Goal: Navigation & Orientation: Find specific page/section

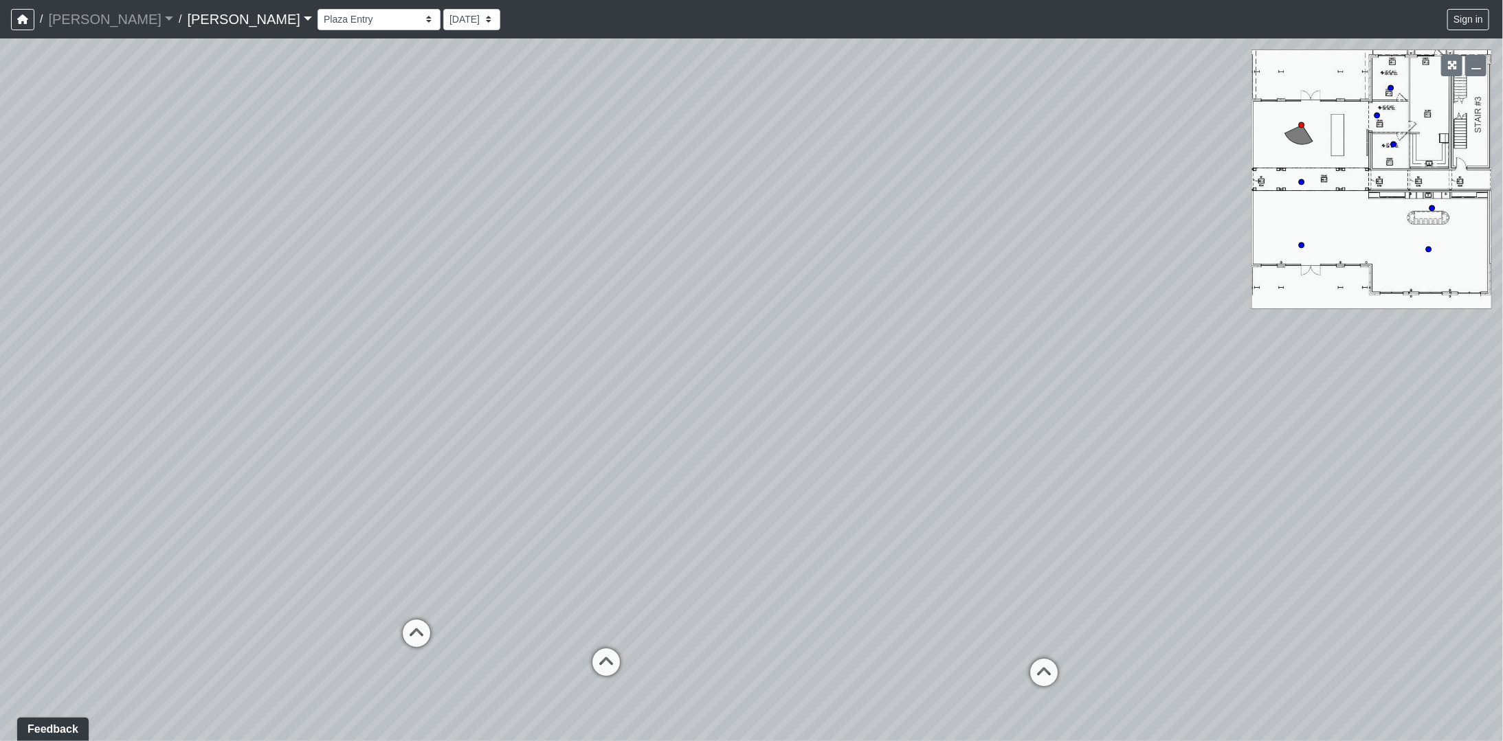
drag, startPoint x: 895, startPoint y: 350, endPoint x: 743, endPoint y: 503, distance: 215.2
click at [743, 503] on div "Loading... Offices Loading... Lobby Hallway Loading... Clubroom Loading... [GEO…" at bounding box center [751, 389] width 1503 height 703
drag, startPoint x: 841, startPoint y: 519, endPoint x: 932, endPoint y: 320, distance: 218.9
click at [932, 320] on div "Loading... Offices Loading... Lobby Hallway Loading... Clubroom Loading... [GEO…" at bounding box center [751, 389] width 1503 height 703
drag, startPoint x: 815, startPoint y: 481, endPoint x: 1504, endPoint y: 539, distance: 691.5
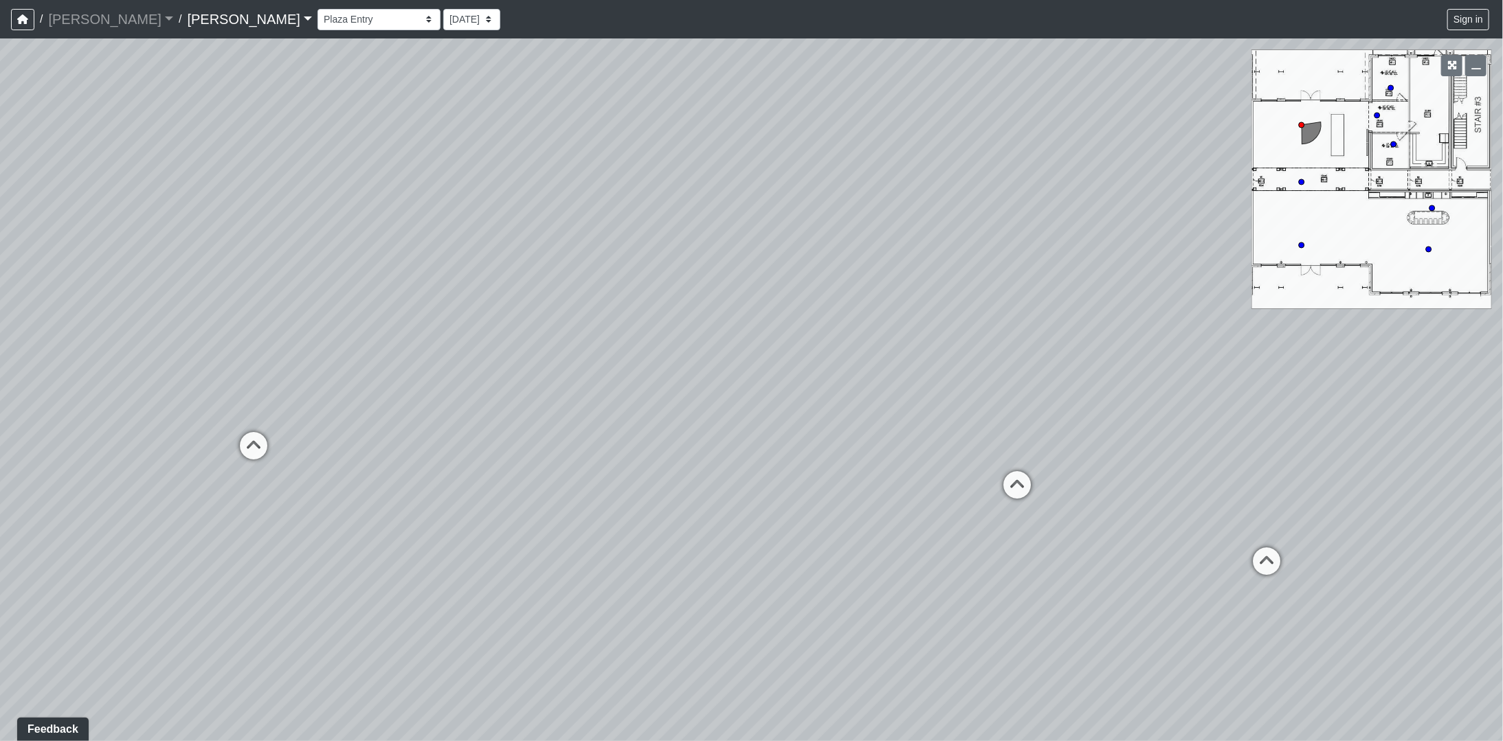
click at [1502, 539] on html "/ [PERSON_NAME] [PERSON_NAME] Loading... / [PERSON_NAME] [PERSON_NAME] Loading.…" at bounding box center [751, 370] width 1503 height 741
drag, startPoint x: 676, startPoint y: 440, endPoint x: 104, endPoint y: 322, distance: 583.7
click at [104, 322] on div "Loading... Offices Loading... Lobby Hallway Loading... Clubroom Loading... [GEO…" at bounding box center [751, 389] width 1503 height 703
drag, startPoint x: 868, startPoint y: 328, endPoint x: 153, endPoint y: 373, distance: 716.7
click at [142, 381] on div "Loading... Offices Loading... Lobby Hallway Loading... Clubroom Loading... [GEO…" at bounding box center [751, 389] width 1503 height 703
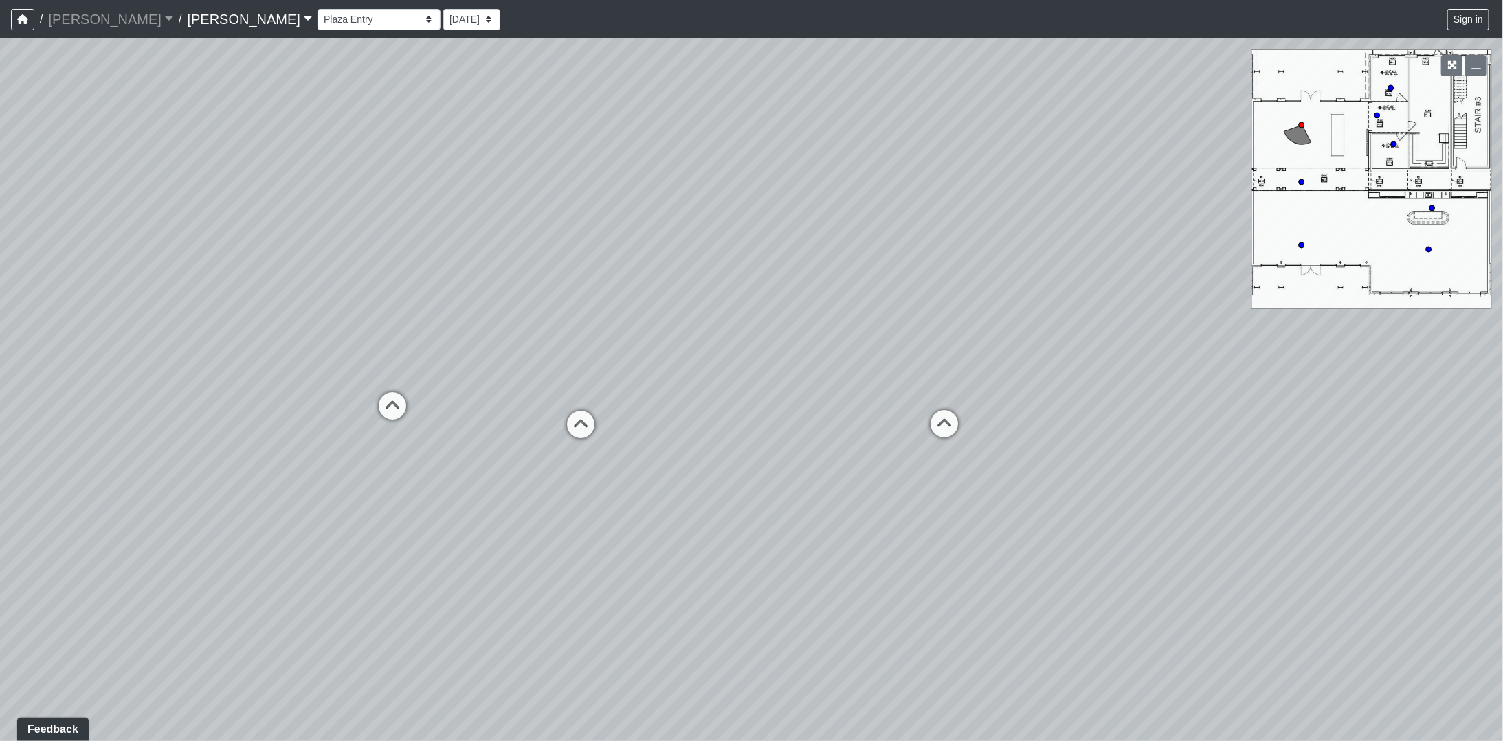
drag, startPoint x: 588, startPoint y: 405, endPoint x: 723, endPoint y: 398, distance: 135.5
click at [723, 398] on div "Loading... Offices Loading... Lobby Hallway Loading... Clubroom Loading... [GEO…" at bounding box center [751, 389] width 1503 height 703
click at [579, 425] on icon at bounding box center [580, 431] width 41 height 41
drag, startPoint x: 557, startPoint y: 334, endPoint x: 829, endPoint y: 443, distance: 292.5
click at [829, 443] on div "Loading... Offices Loading... Lobby Hallway Loading... Clubroom Loading... Fitn…" at bounding box center [751, 389] width 1503 height 703
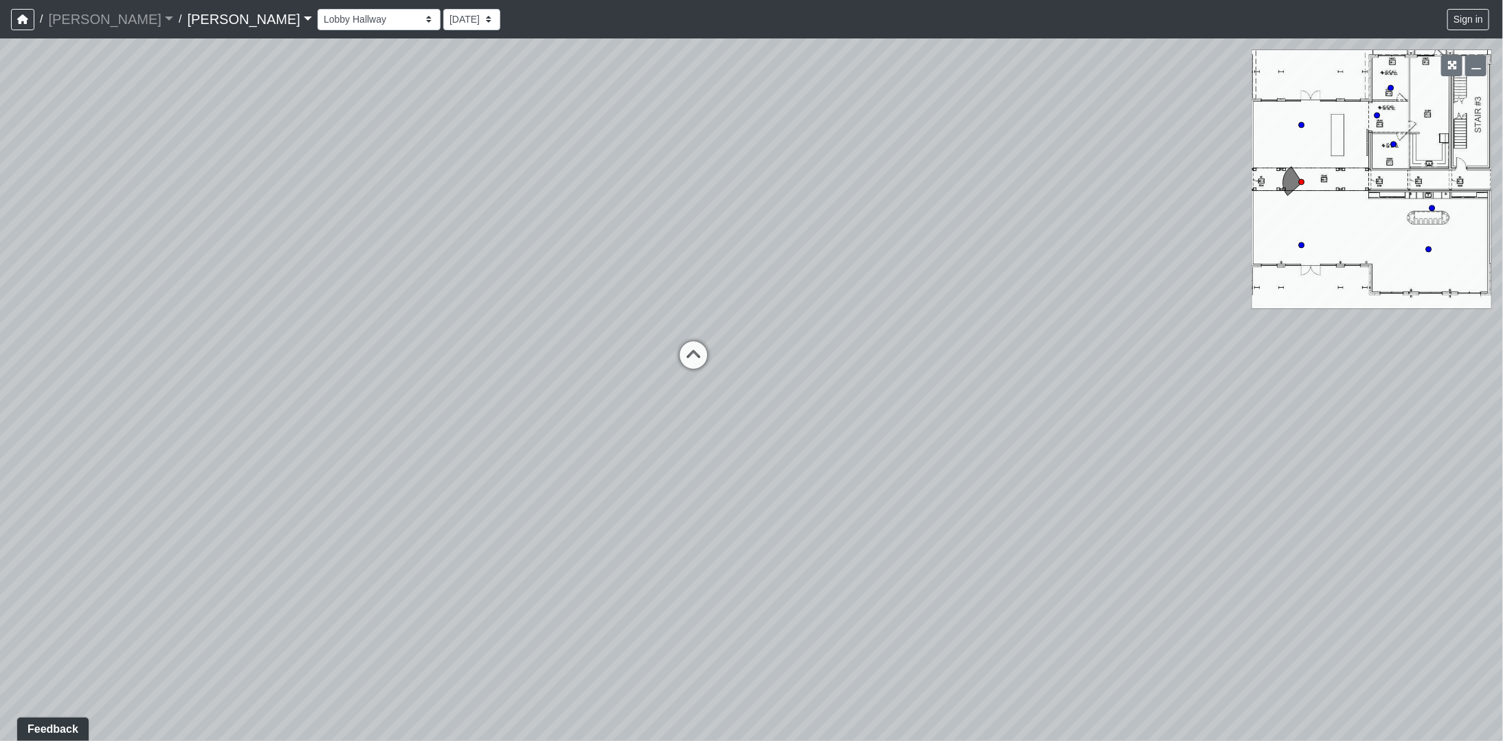
drag, startPoint x: 925, startPoint y: 417, endPoint x: -197, endPoint y: 418, distance: 1122.0
click at [0, 418] on html "/ [PERSON_NAME] [PERSON_NAME] Loading... / [PERSON_NAME] [PERSON_NAME] Loading.…" at bounding box center [751, 370] width 1503 height 741
drag, startPoint x: 1010, startPoint y: 410, endPoint x: 269, endPoint y: 385, distance: 741.1
click at [269, 385] on div "Loading... Offices Loading... Lobby Hallway Loading... Clubroom Loading... Fitn…" at bounding box center [751, 389] width 1503 height 703
click at [812, 416] on icon at bounding box center [817, 425] width 41 height 41
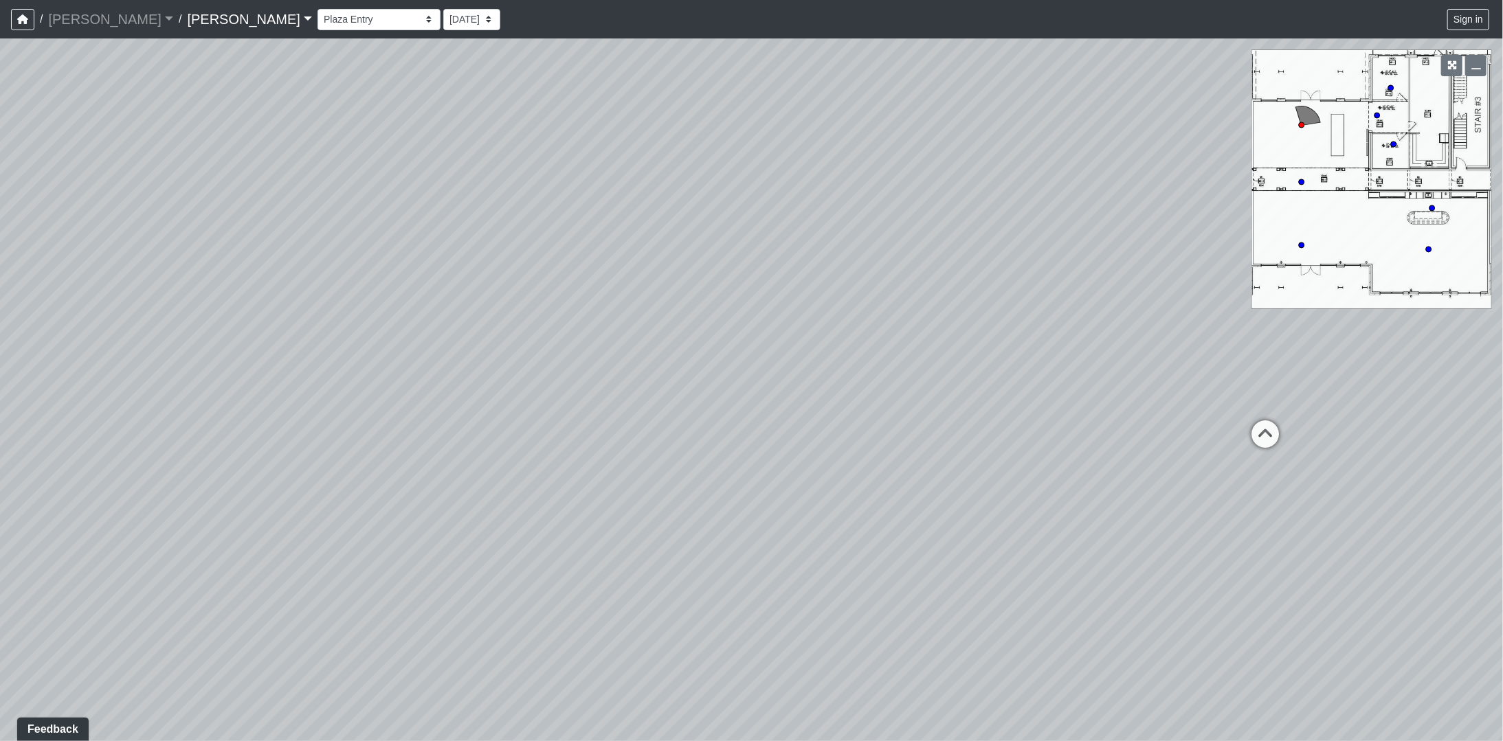
drag, startPoint x: 906, startPoint y: 460, endPoint x: -133, endPoint y: 533, distance: 1041.4
click at [0, 533] on html "/ [PERSON_NAME] [PERSON_NAME] Loading... / [PERSON_NAME] [PERSON_NAME] Loading.…" at bounding box center [751, 370] width 1503 height 741
drag, startPoint x: 935, startPoint y: 481, endPoint x: 149, endPoint y: 447, distance: 786.7
click at [149, 447] on div "Loading... Offices Loading... Lobby Hallway Loading... Clubroom Loading... Fitn…" at bounding box center [751, 389] width 1503 height 703
drag, startPoint x: 530, startPoint y: 389, endPoint x: -52, endPoint y: 405, distance: 582.2
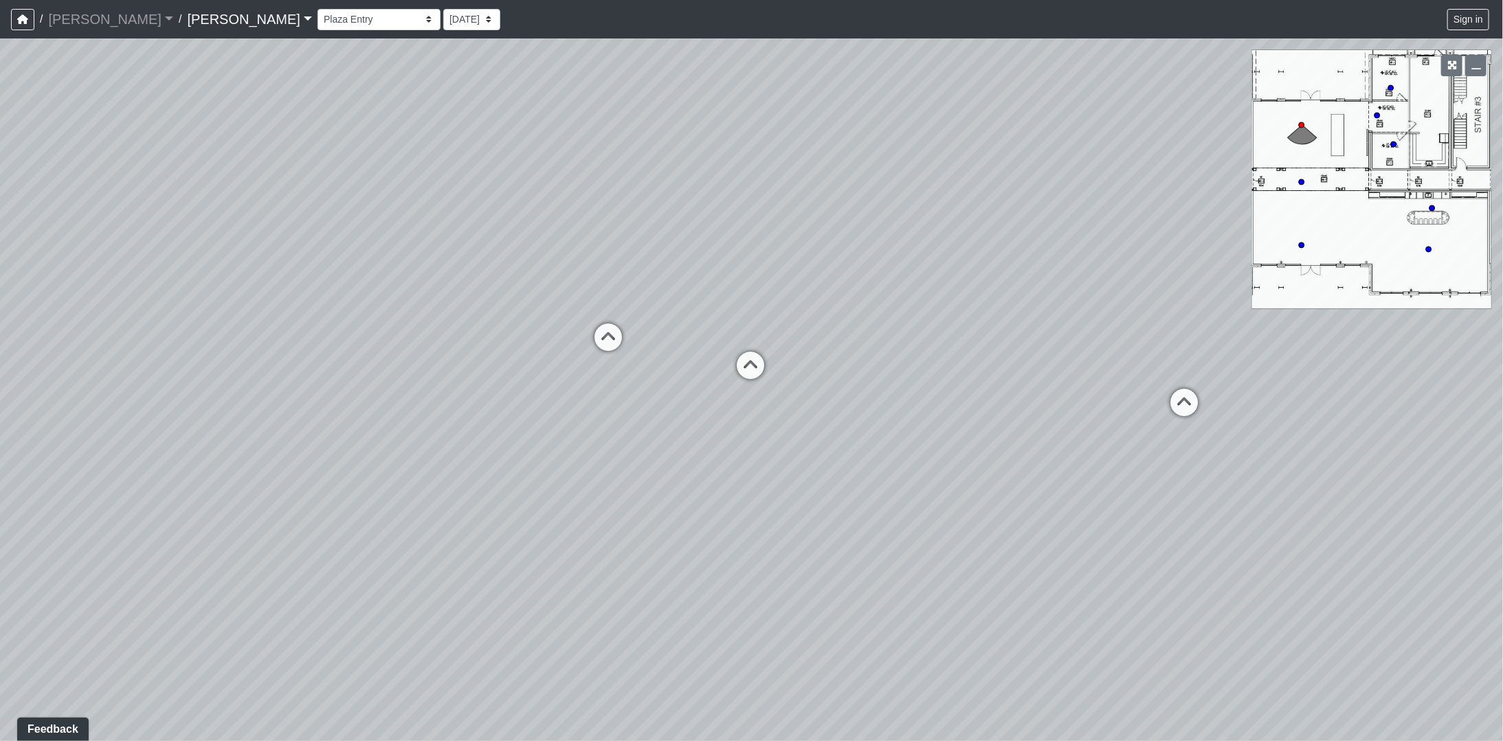
click at [0, 405] on html "/ [PERSON_NAME] [PERSON_NAME] Loading... / [PERSON_NAME] [PERSON_NAME] Loading.…" at bounding box center [751, 370] width 1503 height 741
click at [752, 367] on icon at bounding box center [750, 372] width 41 height 41
drag, startPoint x: 580, startPoint y: 405, endPoint x: 1149, endPoint y: 360, distance: 571.4
click at [1205, 343] on div "Loading... Offices Loading... Lobby Hallway Loading... Clubroom Loading... Fitn…" at bounding box center [751, 389] width 1503 height 703
drag, startPoint x: 398, startPoint y: 352, endPoint x: 513, endPoint y: 337, distance: 115.0
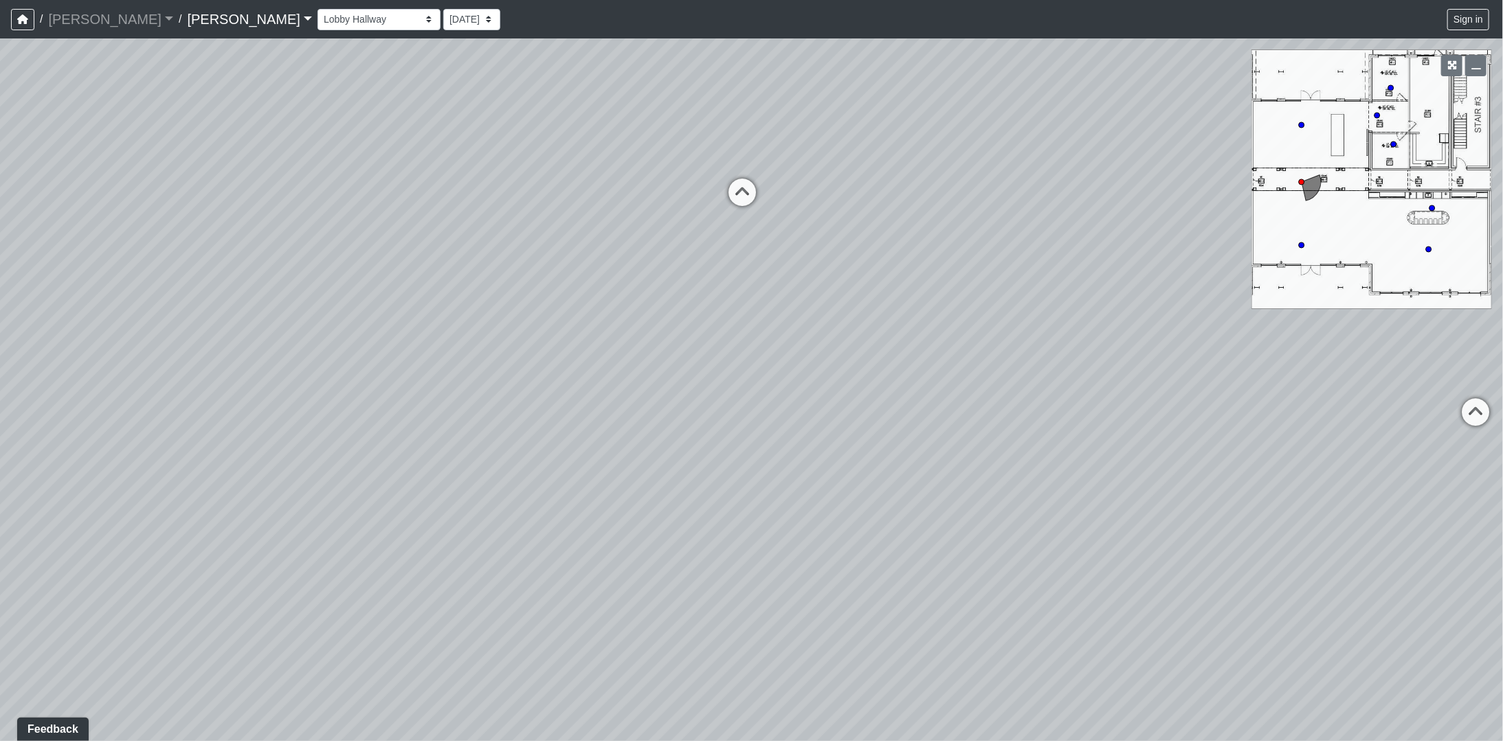
click at [513, 337] on div "Loading... Offices Loading... Lobby Hallway Loading... Clubroom Loading... Fitn…" at bounding box center [751, 389] width 1503 height 703
click at [758, 196] on icon at bounding box center [741, 199] width 41 height 41
drag, startPoint x: 595, startPoint y: 378, endPoint x: 1127, endPoint y: 499, distance: 546.0
click at [1461, 598] on div "Loading... Offices Loading... Lobby Hallway Loading... Clubroom Loading... Fitn…" at bounding box center [751, 389] width 1503 height 703
drag, startPoint x: 688, startPoint y: 411, endPoint x: 1114, endPoint y: 378, distance: 427.9
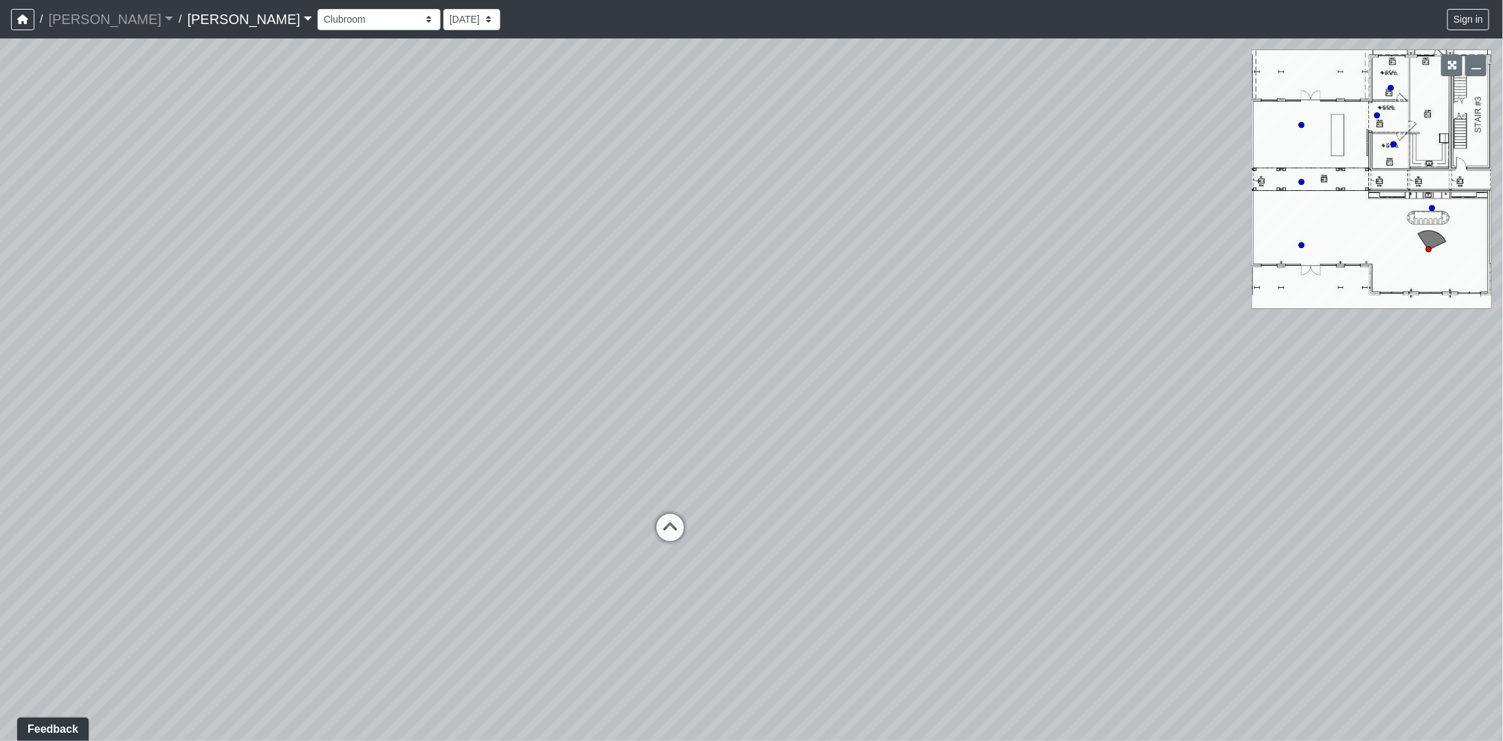
click at [1114, 378] on div "Loading... Offices Loading... Lobby Hallway Loading... Clubroom Loading... Fitn…" at bounding box center [751, 389] width 1503 height 703
drag, startPoint x: 581, startPoint y: 436, endPoint x: 1026, endPoint y: 453, distance: 445.6
click at [1414, 453] on div "Loading... Offices Loading... Lobby Hallway Loading... Clubroom Loading... Fitn…" at bounding box center [751, 389] width 1503 height 703
click at [495, 429] on icon at bounding box center [504, 442] width 41 height 41
drag, startPoint x: 1023, startPoint y: 443, endPoint x: 995, endPoint y: 447, distance: 28.5
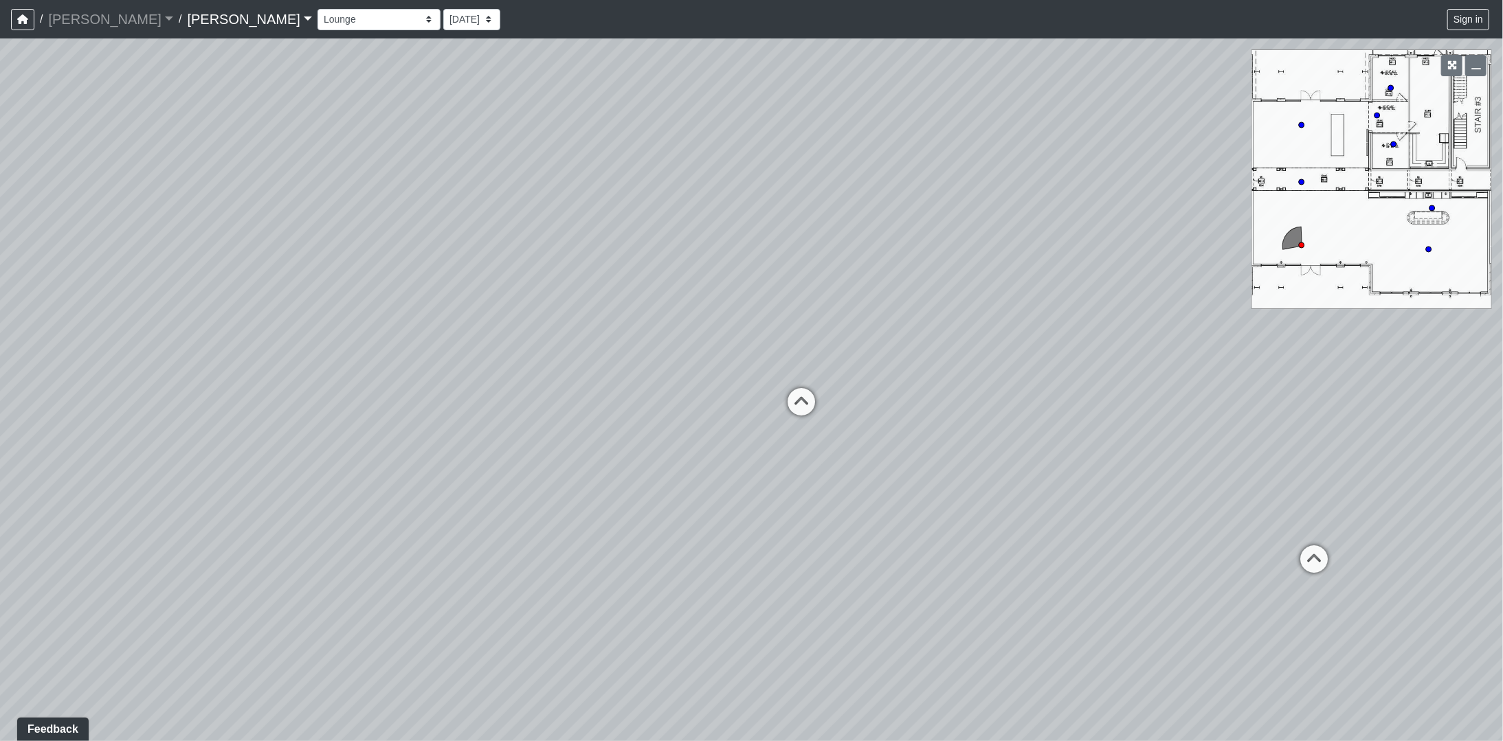
click at [996, 447] on div "Loading... Offices Loading... Lobby Hallway Loading... Clubroom Loading... Fitn…" at bounding box center [751, 389] width 1503 height 703
click at [790, 408] on icon at bounding box center [783, 410] width 41 height 41
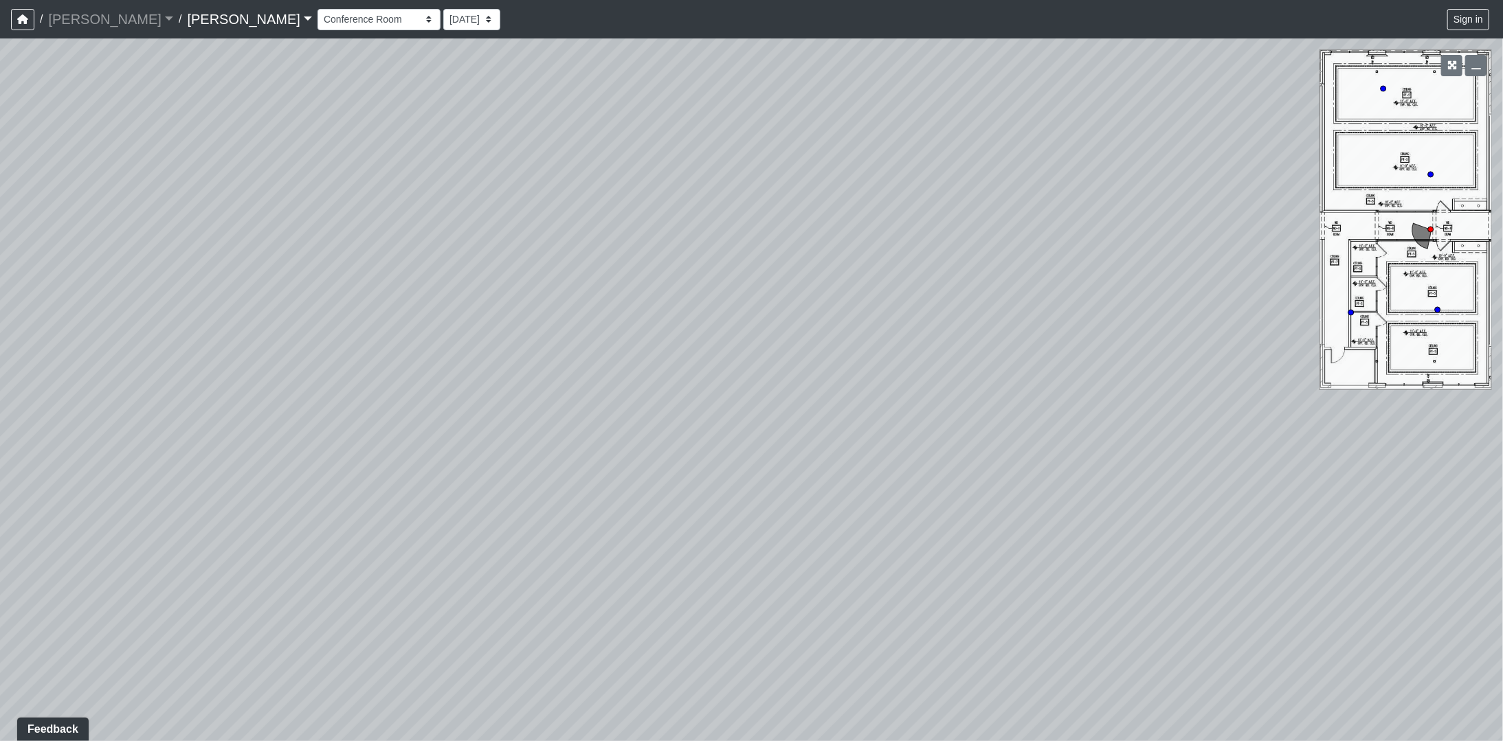
drag, startPoint x: 560, startPoint y: 467, endPoint x: 1444, endPoint y: 411, distance: 886.0
click at [1444, 411] on div "Loading... Offices Loading... Lobby Hallway Loading... Clubroom Loading... Fitn…" at bounding box center [751, 389] width 1503 height 703
drag, startPoint x: 864, startPoint y: 420, endPoint x: 1504, endPoint y: 438, distance: 640.6
click at [1502, 438] on html "/ [PERSON_NAME] [PERSON_NAME] Loading... / [PERSON_NAME] [PERSON_NAME] Loading.…" at bounding box center [751, 370] width 1503 height 741
click at [403, 330] on icon at bounding box center [410, 337] width 41 height 41
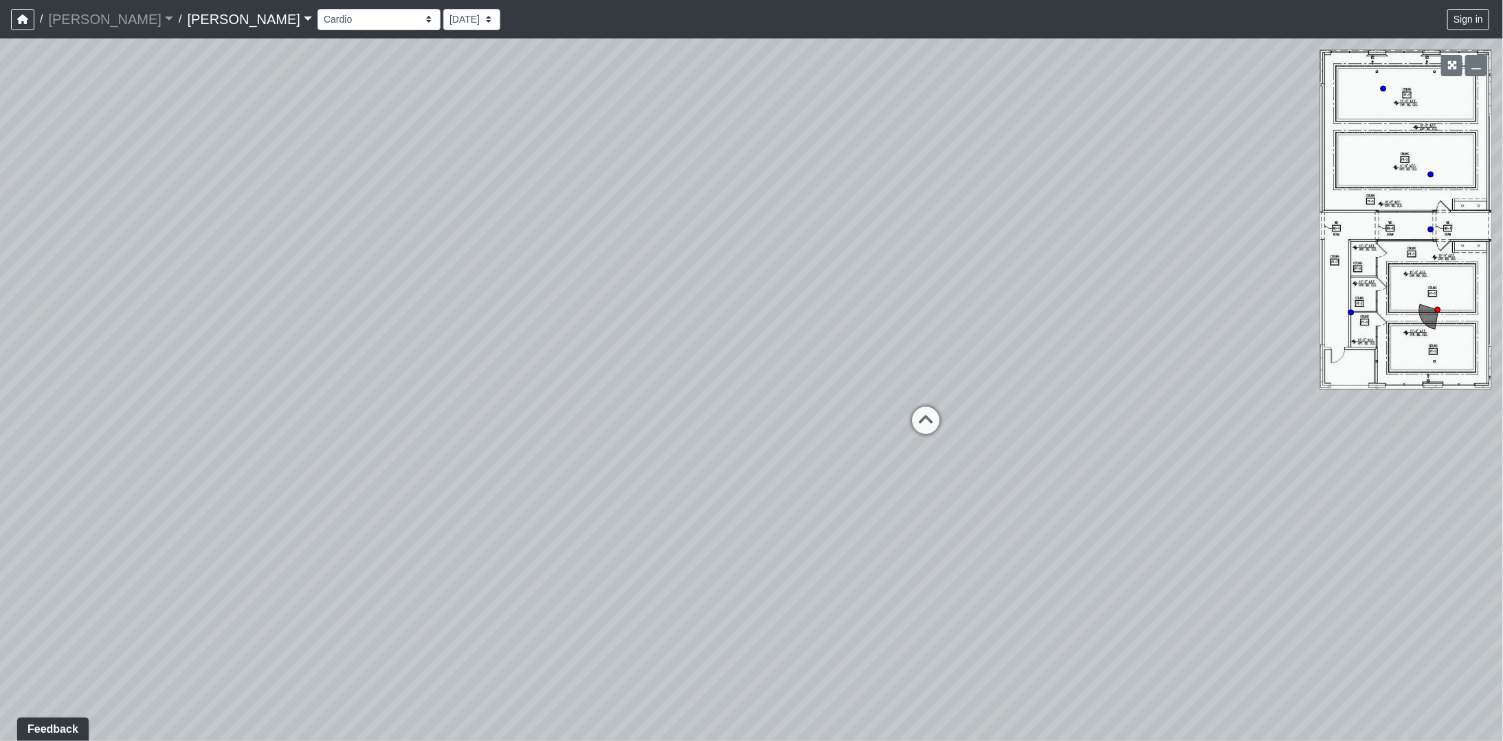
drag, startPoint x: 974, startPoint y: 460, endPoint x: 142, endPoint y: 460, distance: 832.0
click at [136, 467] on div "Loading... Offices Loading... Lobby Hallway Loading... Clubroom Loading... Fitn…" at bounding box center [751, 389] width 1503 height 703
drag, startPoint x: 908, startPoint y: 441, endPoint x: -11, endPoint y: 407, distance: 919.2
click at [0, 407] on html "/ [PERSON_NAME] [PERSON_NAME] Loading... / [PERSON_NAME] [PERSON_NAME] Loading.…" at bounding box center [751, 370] width 1503 height 741
drag, startPoint x: 853, startPoint y: 418, endPoint x: 1504, endPoint y: 361, distance: 653.9
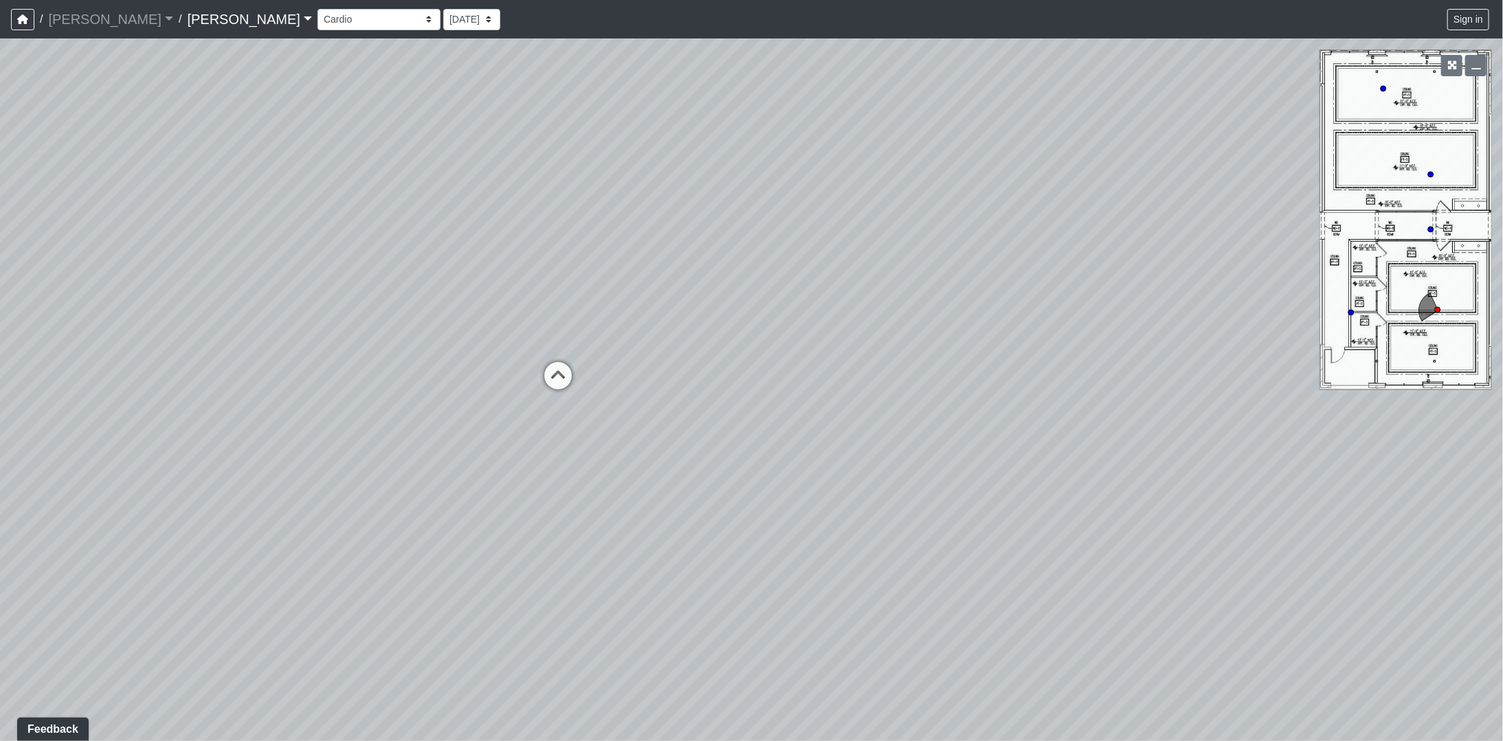
click at [1502, 361] on html "/ [PERSON_NAME] [PERSON_NAME] Loading... / [PERSON_NAME] [PERSON_NAME] Loading.…" at bounding box center [751, 370] width 1503 height 741
click at [559, 369] on icon at bounding box center [557, 383] width 41 height 41
drag, startPoint x: 893, startPoint y: 390, endPoint x: 55, endPoint y: 458, distance: 840.9
click at [55, 460] on div "Loading... Offices Loading... Lobby Hallway Loading... Clubroom Loading... Fitn…" at bounding box center [751, 389] width 1503 height 703
drag, startPoint x: 1042, startPoint y: 339, endPoint x: 14, endPoint y: 238, distance: 1033.5
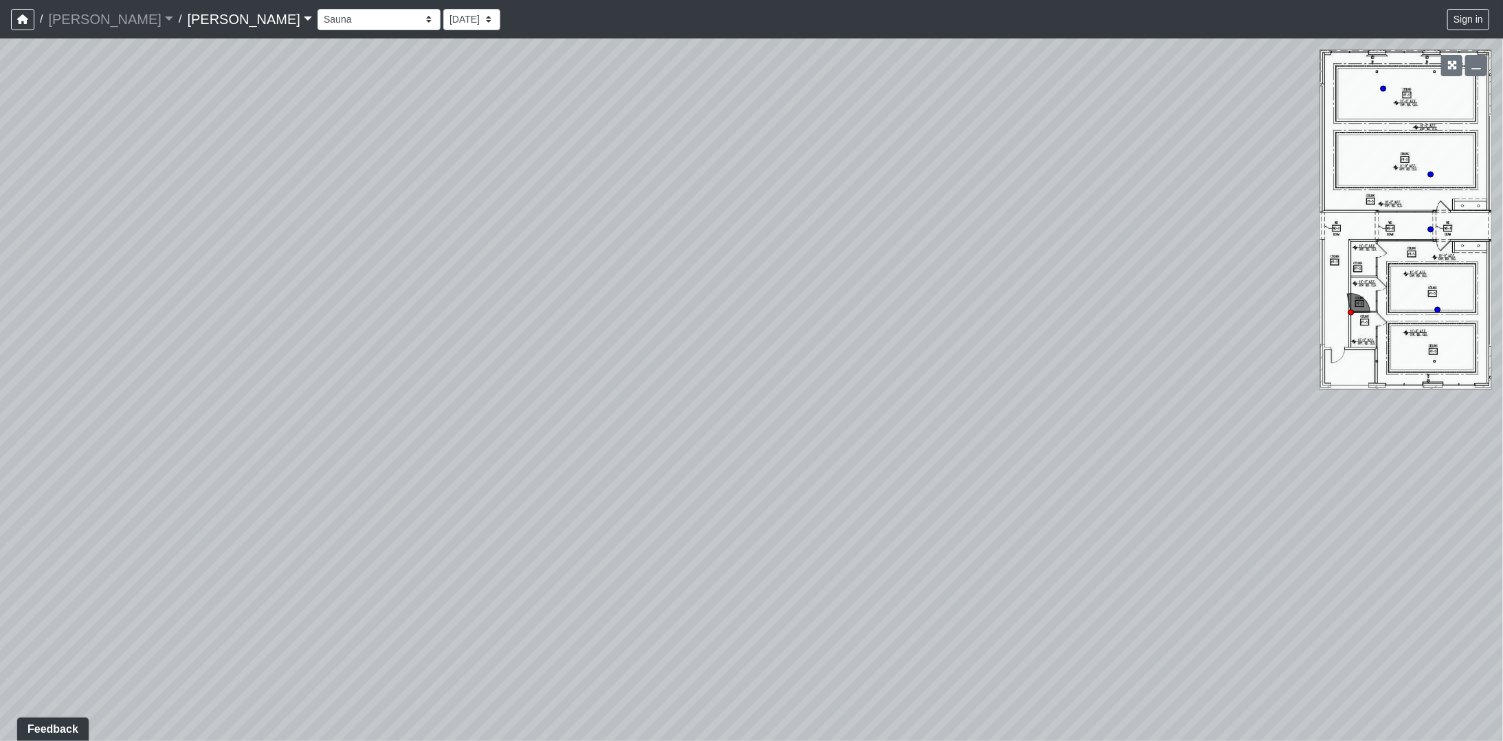
click at [132, 245] on div "Loading... Offices Loading... Lobby Hallway Loading... Clubroom Loading... Fitn…" at bounding box center [751, 389] width 1503 height 703
drag, startPoint x: 633, startPoint y: 315, endPoint x: -201, endPoint y: 280, distance: 834.2
click at [0, 280] on html "/ [PERSON_NAME] [PERSON_NAME] Loading... / [PERSON_NAME] [PERSON_NAME] Loading.…" at bounding box center [751, 370] width 1503 height 741
drag, startPoint x: 686, startPoint y: 284, endPoint x: 31, endPoint y: 348, distance: 657.9
click at [146, 385] on div "Loading... Offices Loading... Lobby Hallway Loading... Clubroom Loading... Fitn…" at bounding box center [751, 389] width 1503 height 703
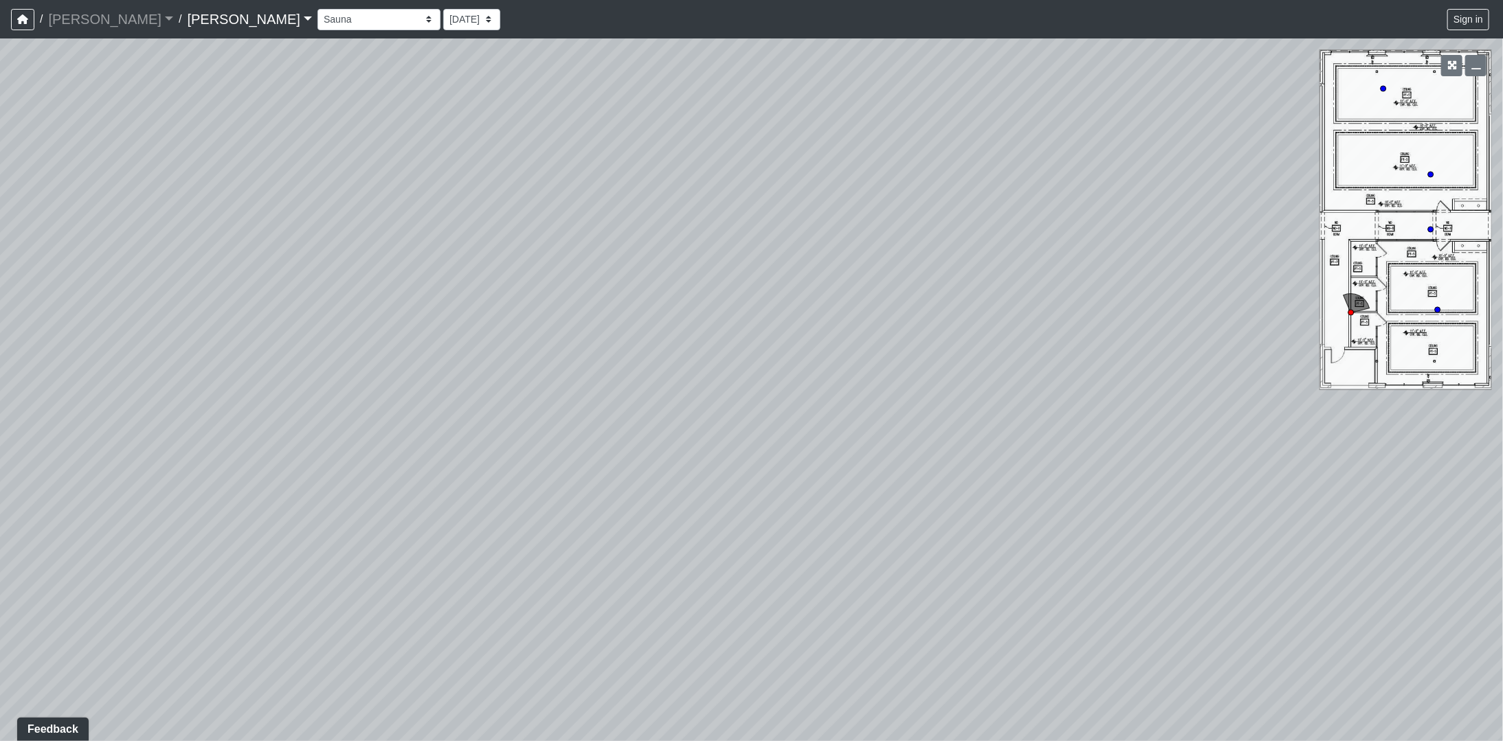
drag, startPoint x: 702, startPoint y: 262, endPoint x: 730, endPoint y: 561, distance: 300.8
click at [730, 561] on div "Loading... Offices Loading... Lobby Hallway Loading... Clubroom Loading... Fitn…" at bounding box center [751, 389] width 1503 height 703
drag, startPoint x: 473, startPoint y: 226, endPoint x: 79, endPoint y: 243, distance: 394.1
click at [79, 243] on div "Loading... Offices Loading... Lobby Hallway Loading... Clubroom Loading... Fitn…" at bounding box center [751, 389] width 1503 height 703
click at [939, 202] on icon at bounding box center [940, 205] width 41 height 41
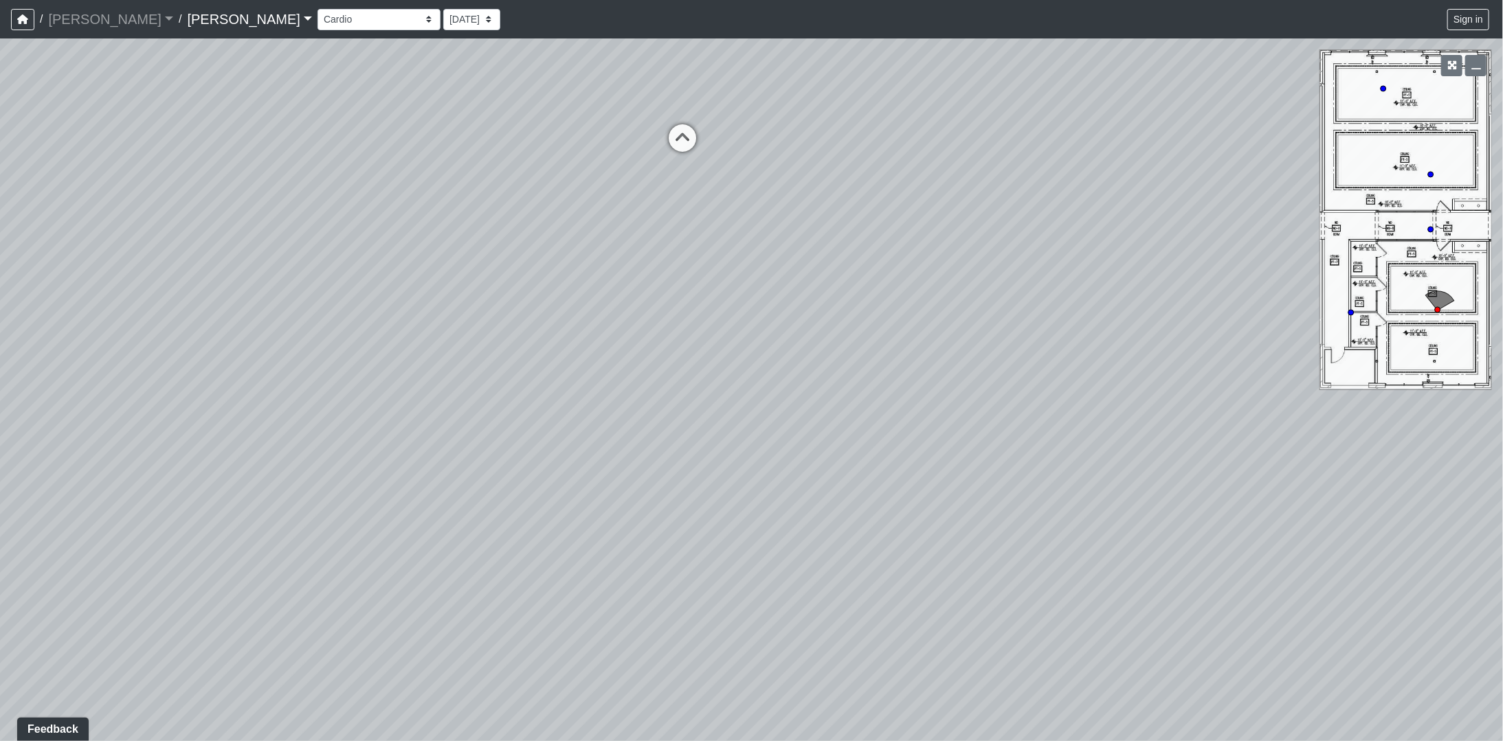
drag, startPoint x: 562, startPoint y: 423, endPoint x: 1428, endPoint y: 469, distance: 866.9
click at [1502, 440] on html "/ [PERSON_NAME] [PERSON_NAME] Loading... / [PERSON_NAME] [PERSON_NAME] Loading.…" at bounding box center [751, 370] width 1503 height 741
drag, startPoint x: 627, startPoint y: 394, endPoint x: 866, endPoint y: 317, distance: 250.5
click at [866, 317] on div "Loading... Offices Loading... Lobby Hallway Loading... Clubroom Loading... Fitn…" at bounding box center [751, 389] width 1503 height 703
drag, startPoint x: 897, startPoint y: 495, endPoint x: 100, endPoint y: 274, distance: 826.3
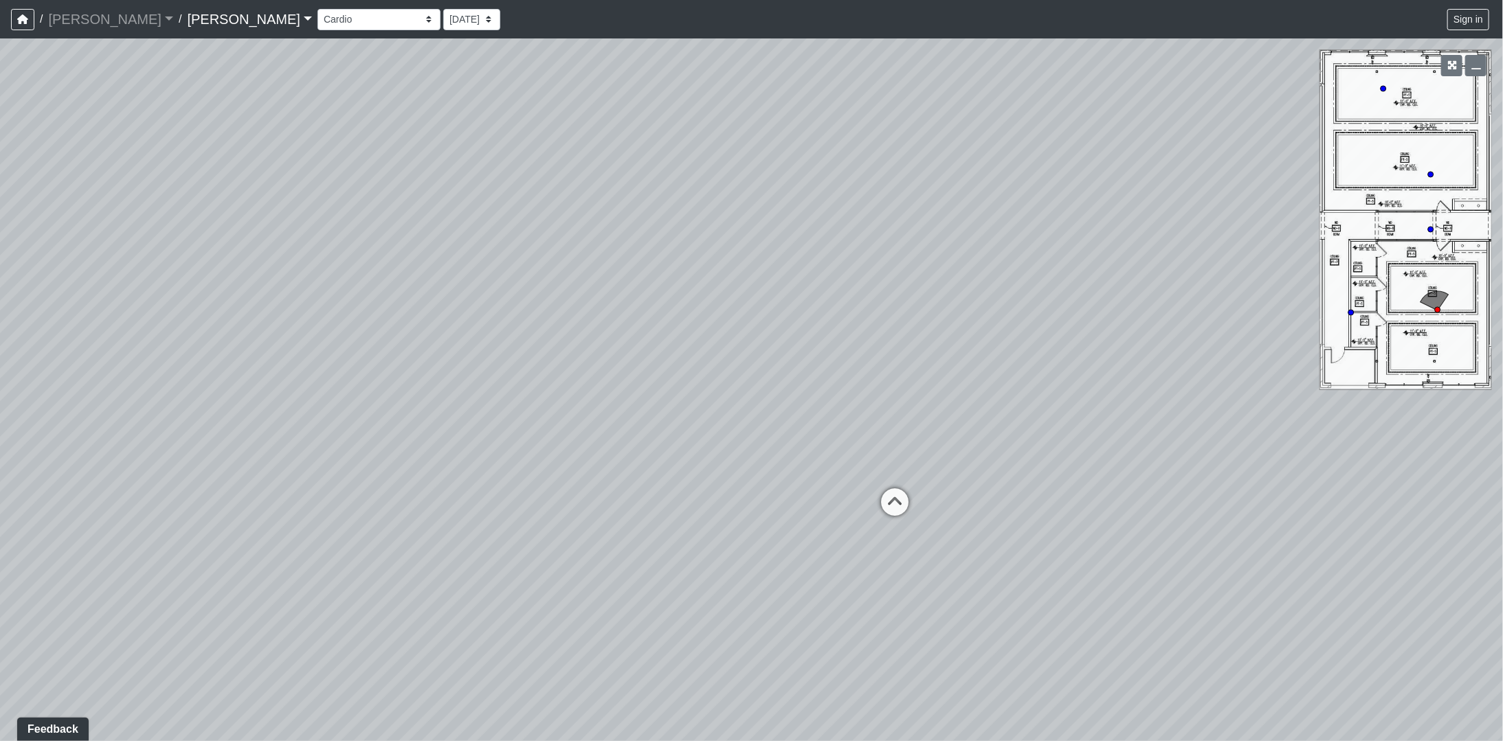
click at [100, 273] on div "Loading... Offices Loading... Lobby Hallway Loading... Clubroom Loading... Fitn…" at bounding box center [751, 389] width 1503 height 703
drag, startPoint x: 675, startPoint y: 361, endPoint x: 27, endPoint y: 231, distance: 660.1
click at [280, 251] on div "Loading... Offices Loading... Lobby Hallway Loading... Clubroom Loading... Fitn…" at bounding box center [751, 389] width 1503 height 703
drag, startPoint x: 284, startPoint y: 342, endPoint x: 910, endPoint y: 304, distance: 627.8
click at [884, 300] on div "Loading... Offices Loading... Lobby Hallway Loading... Clubroom Loading... Fitn…" at bounding box center [751, 389] width 1503 height 703
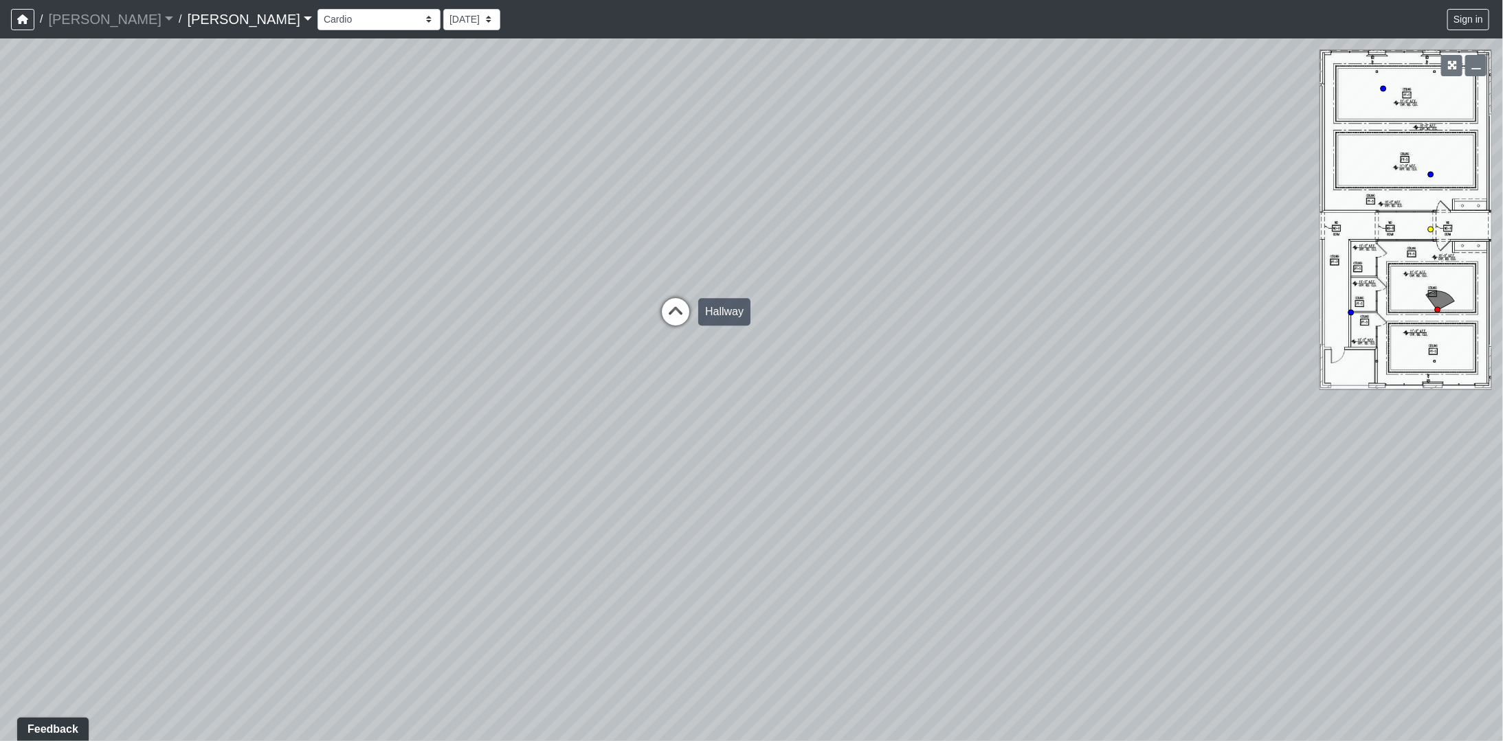
drag
click at [687, 306] on icon at bounding box center [675, 318] width 41 height 41
drag, startPoint x: 469, startPoint y: 373, endPoint x: 1502, endPoint y: 306, distance: 1035.5
click at [1502, 306] on html "/ [PERSON_NAME] [PERSON_NAME] Loading... / [PERSON_NAME] [PERSON_NAME] Loading.…" at bounding box center [751, 370] width 1503 height 741
click at [38, 256] on div "Loading... Offices Loading... Lobby Hallway Loading... Clubroom Loading... Fitn…" at bounding box center [751, 389] width 1503 height 703
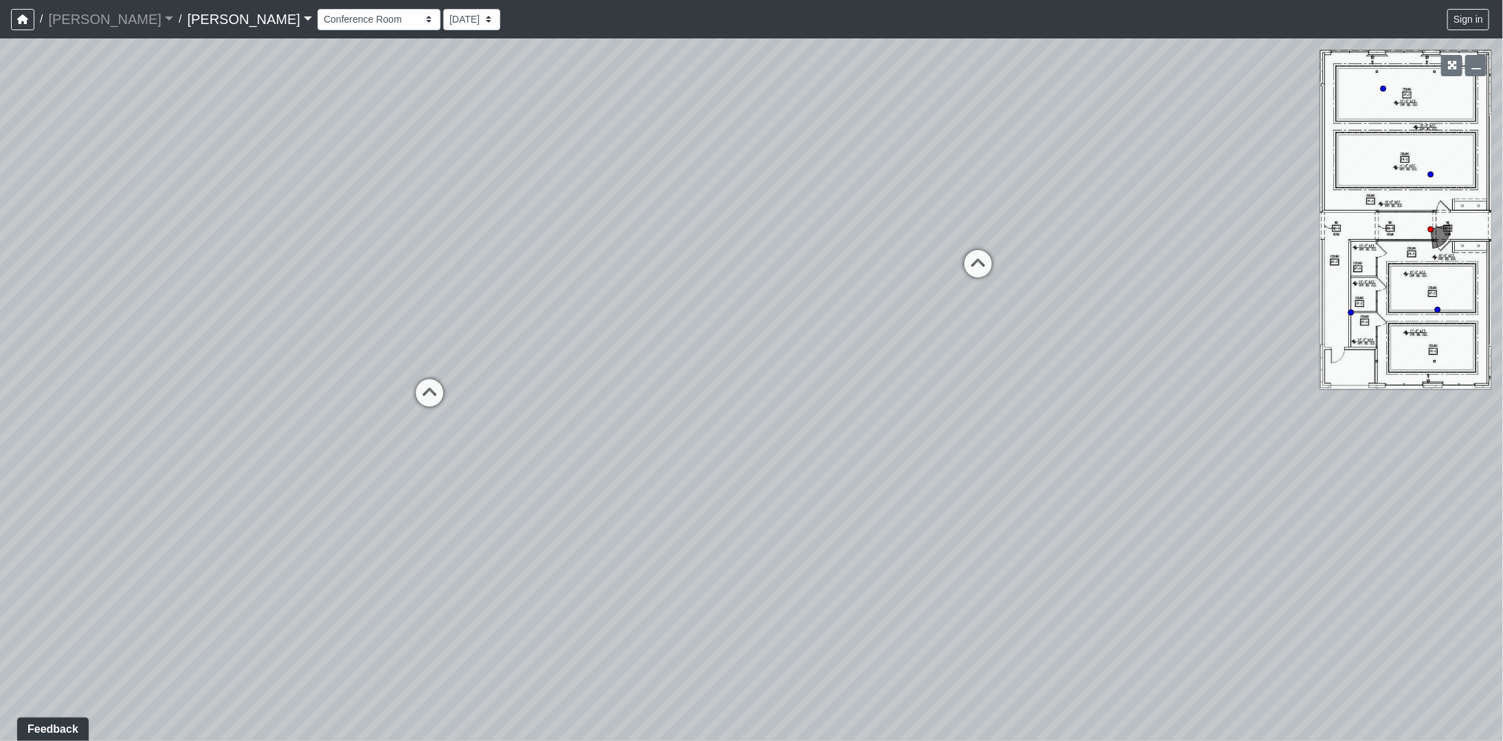
click at [795, 475] on div "Loading... Offices Loading... Lobby Hallway Loading... Clubroom Loading... Fitn…" at bounding box center [751, 389] width 1503 height 703
click at [1152, 335] on div "Loading... Offices Loading... Lobby Hallway Loading... Clubroom Loading... Fitn…" at bounding box center [751, 389] width 1503 height 703
click at [1091, 333] on div "Loading... Offices Loading... Lobby Hallway Loading... Clubroom Loading... Fitn…" at bounding box center [751, 389] width 1503 height 703
click at [745, 298] on icon at bounding box center [739, 307] width 41 height 41
click at [1319, 338] on div "Loading... Offices Loading... Lobby Hallway Loading... Clubroom Loading... Fitn…" at bounding box center [751, 389] width 1503 height 703
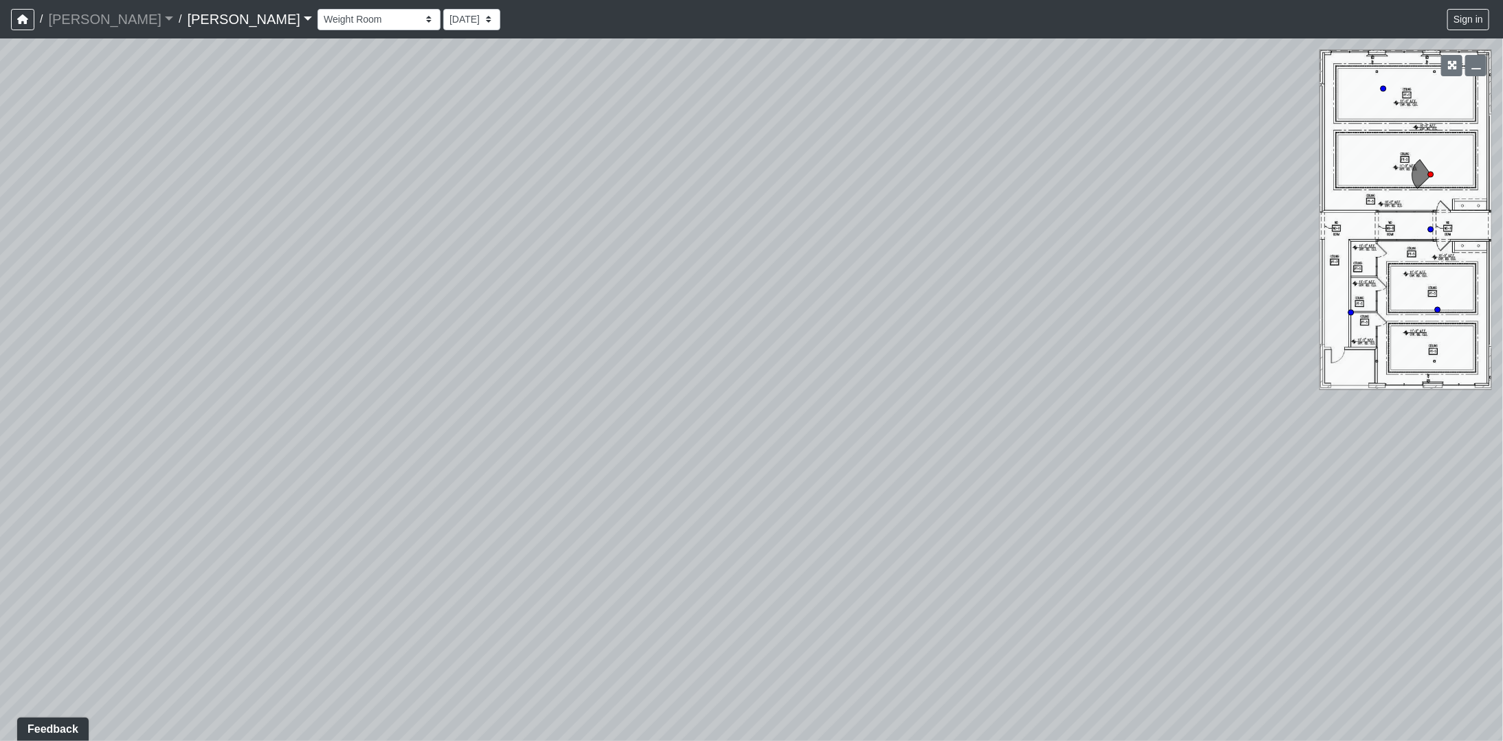
click at [1183, 235] on div "Loading... Offices Loading... Lobby Hallway Loading... Clubroom Loading... Fitn…" at bounding box center [751, 389] width 1503 height 703
click at [193, 512] on div "Loading... Offices Loading... Lobby Hallway Loading... Clubroom Loading... Fitn…" at bounding box center [751, 389] width 1503 height 703
click at [479, 381] on div "Loading... Offices Loading... Lobby Hallway Loading... Clubroom Loading... Fitn…" at bounding box center [751, 389] width 1503 height 703
click at [400, 338] on div "Loading... Offices Loading... Lobby Hallway Loading... Clubroom Loading... Fitn…" at bounding box center [751, 389] width 1503 height 703
click at [237, 374] on div "Loading... Offices Loading... Lobby Hallway Loading... Clubroom Loading... Fitn…" at bounding box center [751, 389] width 1503 height 703
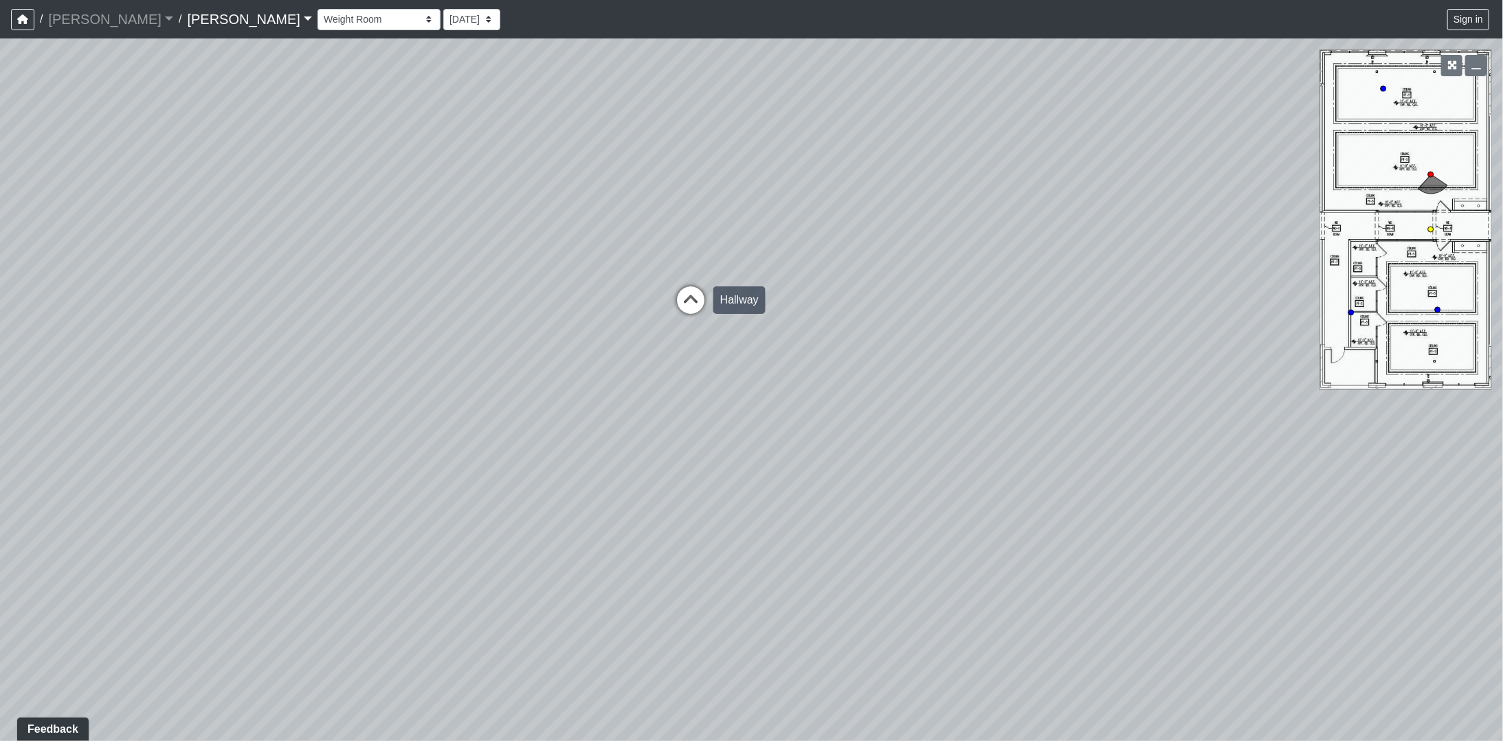
click at [693, 308] on icon at bounding box center [690, 307] width 41 height 41
click at [930, 271] on div "Loading... Offices Loading... Lobby Hallway Loading... Clubroom Loading... Fitn…" at bounding box center [751, 389] width 1503 height 703
click at [767, 495] on div "Loading... Offices Loading... Lobby Hallway Loading... Clubroom Loading... Fitn…" at bounding box center [751, 389] width 1503 height 703
click at [788, 278] on div "Loading... Offices Loading... Lobby Hallway Loading... Clubroom Loading... Fitn…" at bounding box center [751, 389] width 1503 height 703
click at [0, 366] on html "/ [PERSON_NAME] [PERSON_NAME] Loading... / [PERSON_NAME] [PERSON_NAME] Loading.…" at bounding box center [751, 370] width 1503 height 741
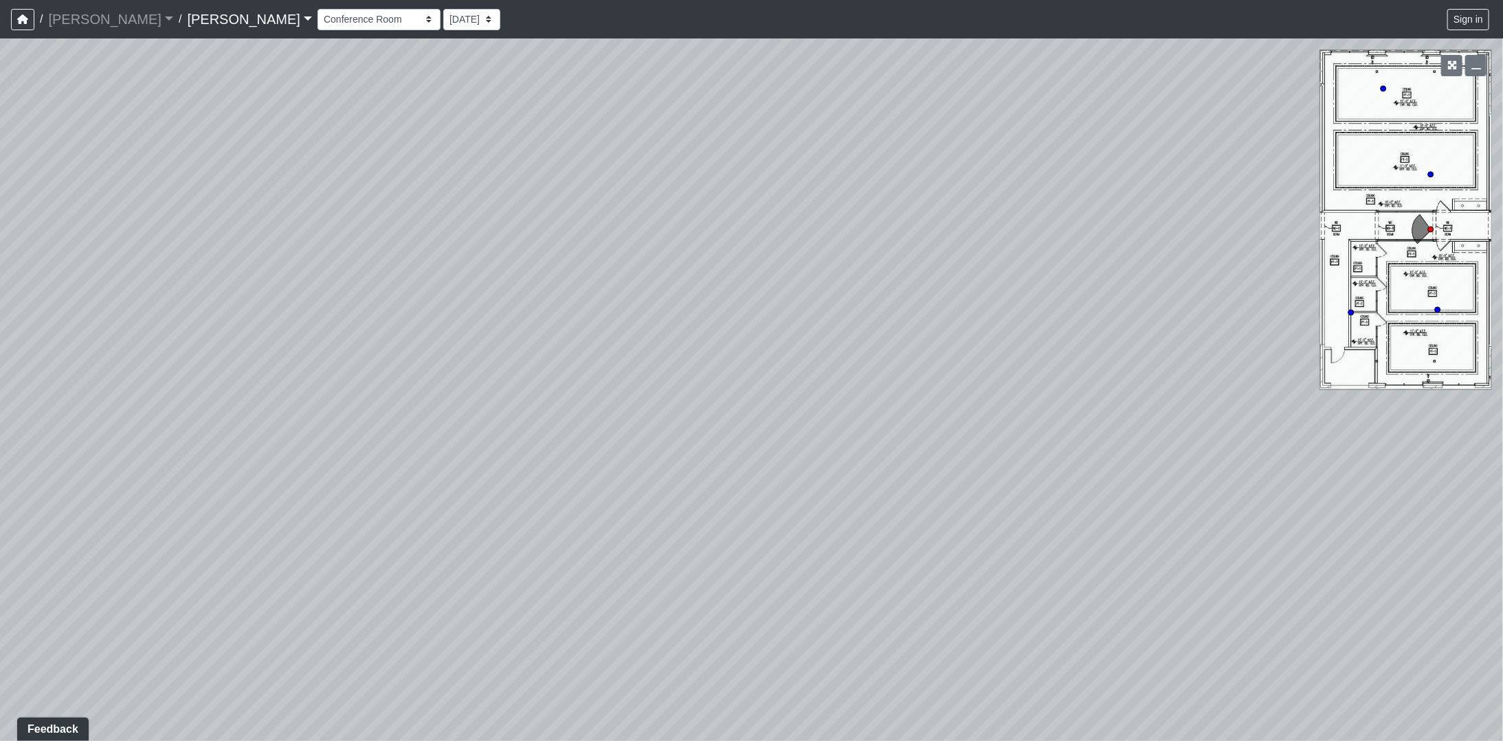
click at [983, 251] on div "Loading... Offices Loading... Lobby Hallway Loading... Clubroom Loading... Fitn…" at bounding box center [751, 389] width 1503 height 703
click at [881, 362] on div "Loading... Offices Loading... Lobby Hallway Loading... Clubroom Loading... Fitn…" at bounding box center [751, 389] width 1503 height 703
click at [794, 422] on icon at bounding box center [800, 436] width 41 height 41
select select "dVsuZF5fYEZc4s4z7yEBLd"
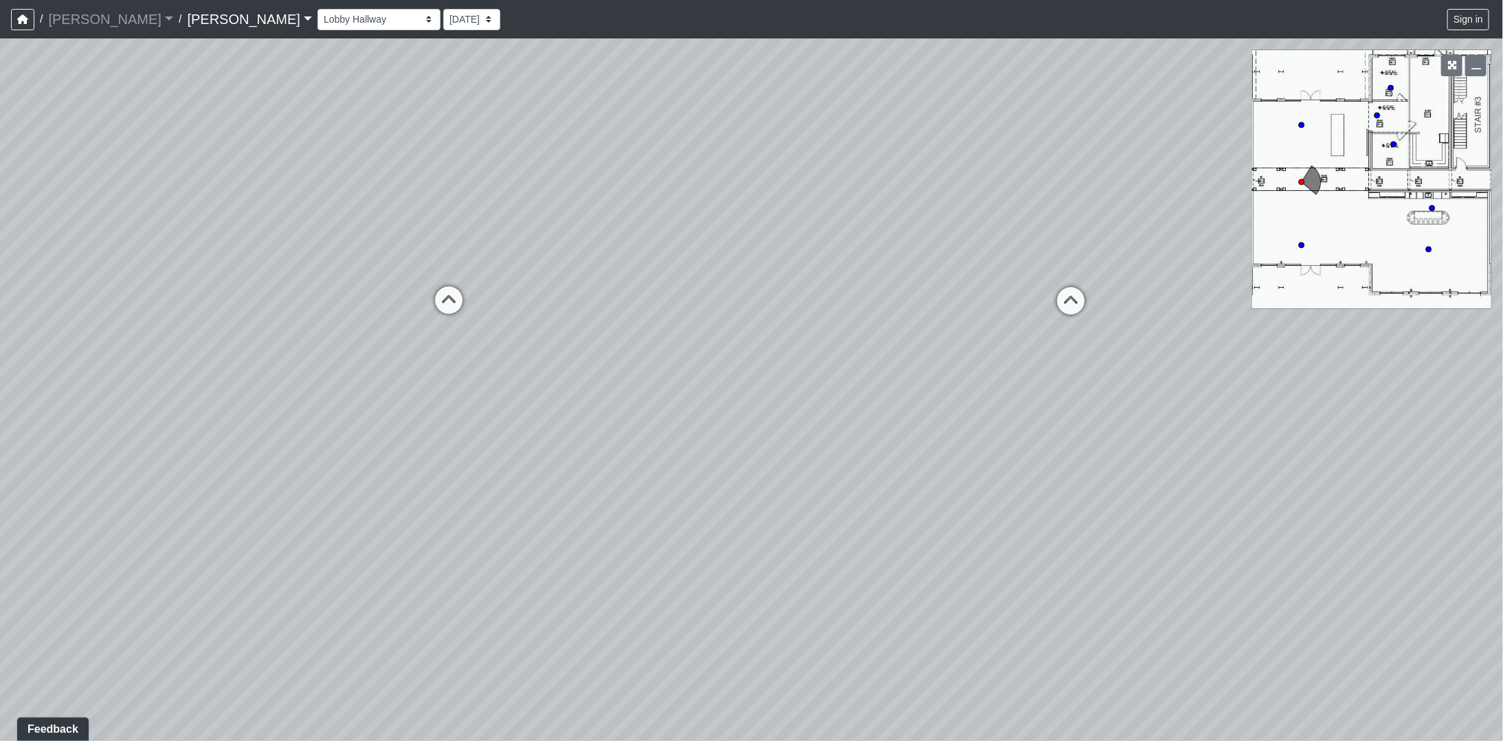
click at [822, 350] on div "Loading... Offices Loading... Lobby Hallway Loading... Clubroom Loading... Fitn…" at bounding box center [751, 389] width 1503 height 703
click at [1068, 364] on div "Loading... Offices Loading... Lobby Hallway Loading... Clubroom Loading... Fitn…" at bounding box center [751, 389] width 1503 height 703
click at [337, 474] on div "Loading... Offices Loading... Lobby Hallway Loading... Clubroom Loading... Fitn…" at bounding box center [751, 389] width 1503 height 703
click at [759, 741] on html "/ [PERSON_NAME] [PERSON_NAME] Loading... / [PERSON_NAME] [PERSON_NAME] Loading.…" at bounding box center [751, 370] width 1503 height 741
